Goal: Transaction & Acquisition: Subscribe to service/newsletter

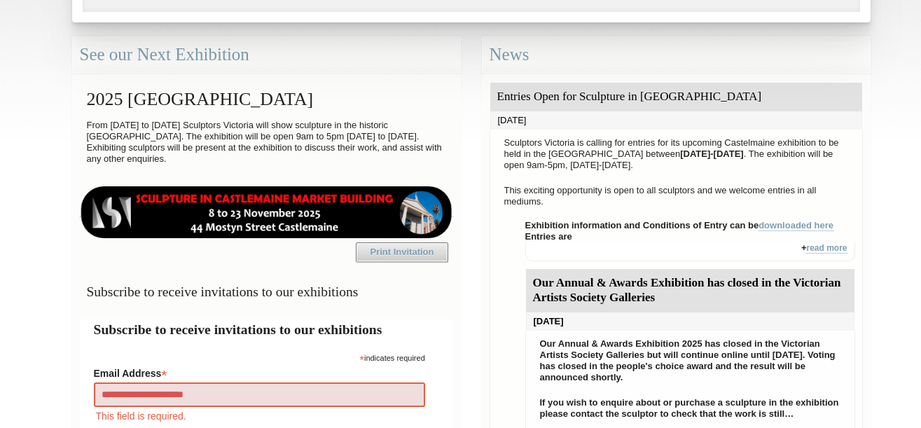
type input "**********"
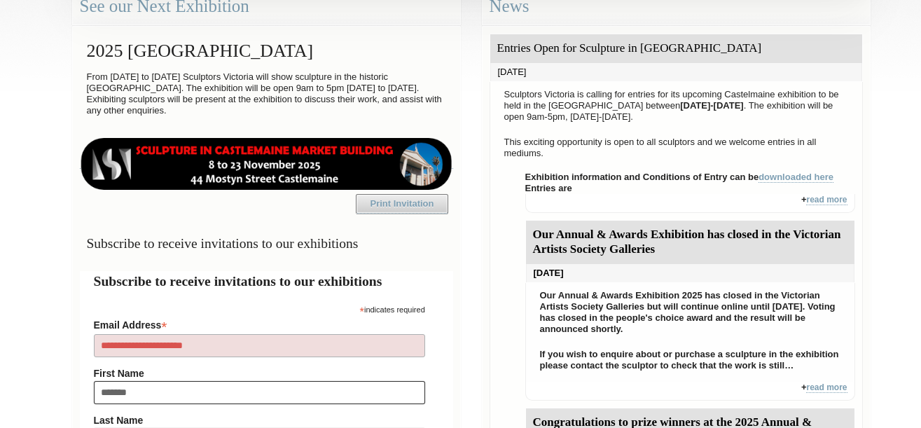
type input "********"
type input "*****"
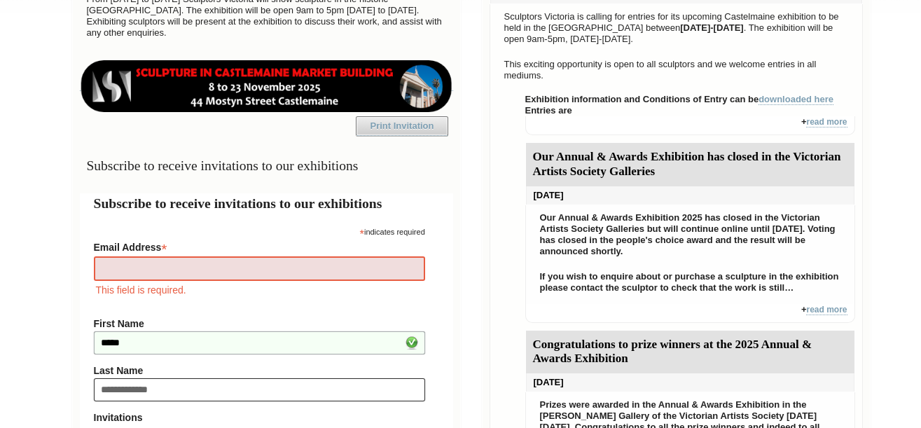
type input "**********"
